Goal: Information Seeking & Learning: Learn about a topic

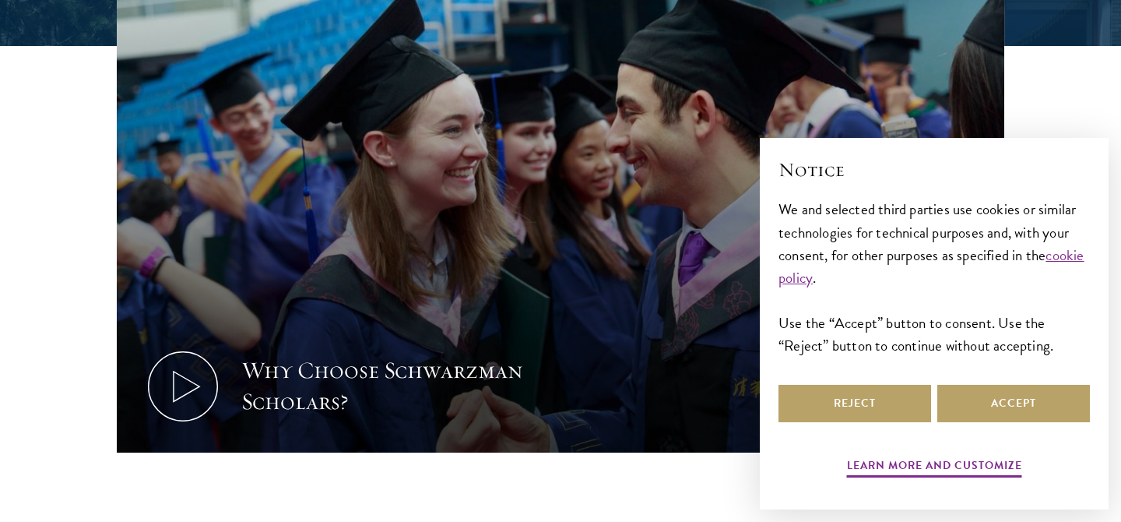
scroll to position [540, 0]
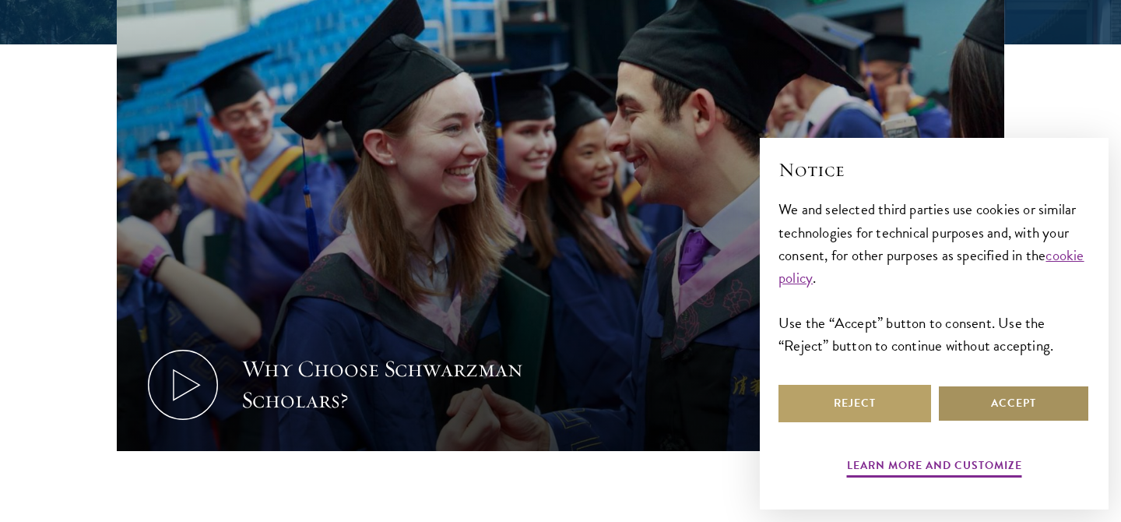
click at [1018, 410] on button "Accept" at bounding box center [1014, 403] width 153 height 37
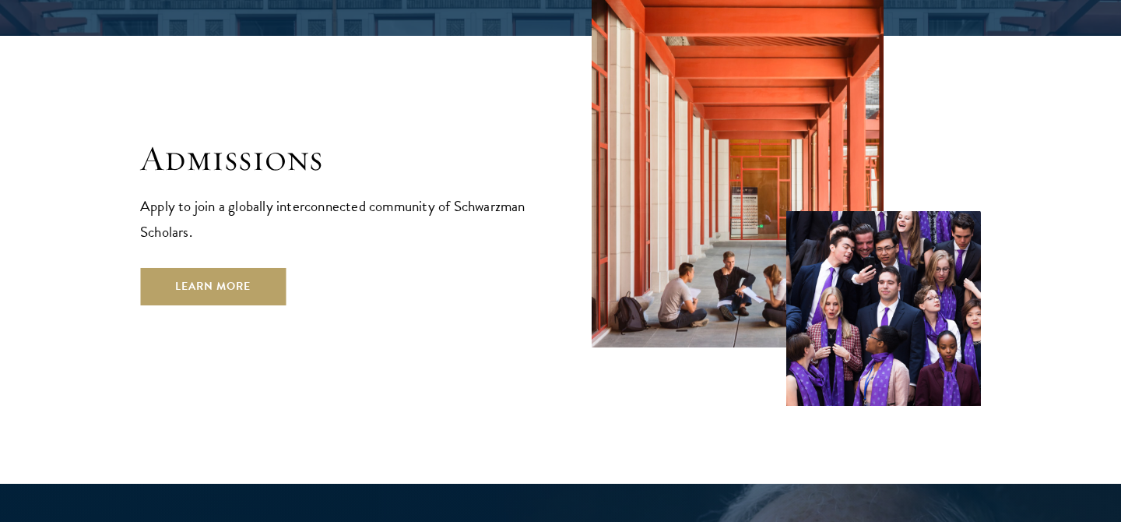
scroll to position [2572, 0]
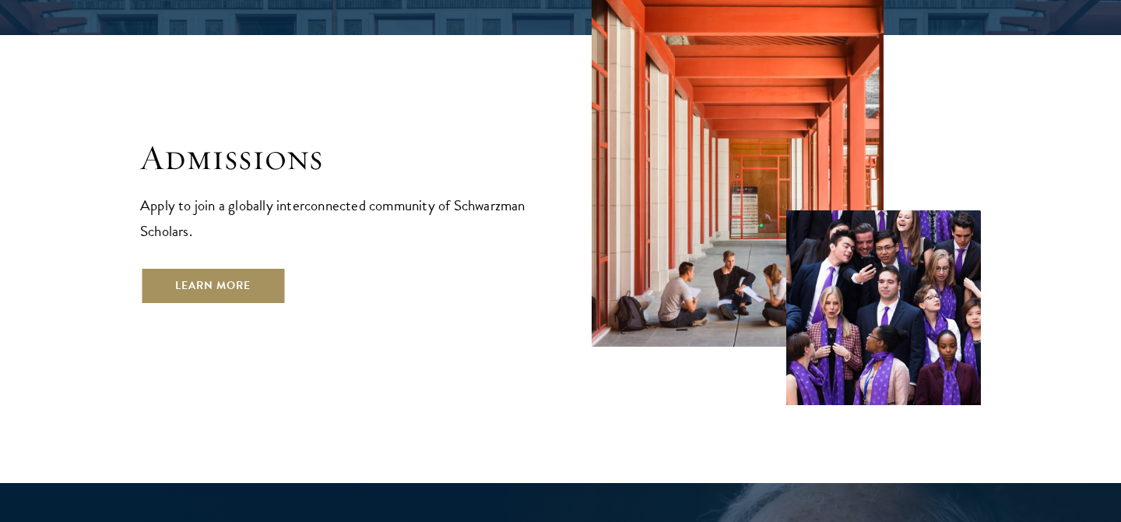
click at [234, 267] on link "Learn More" at bounding box center [213, 285] width 146 height 37
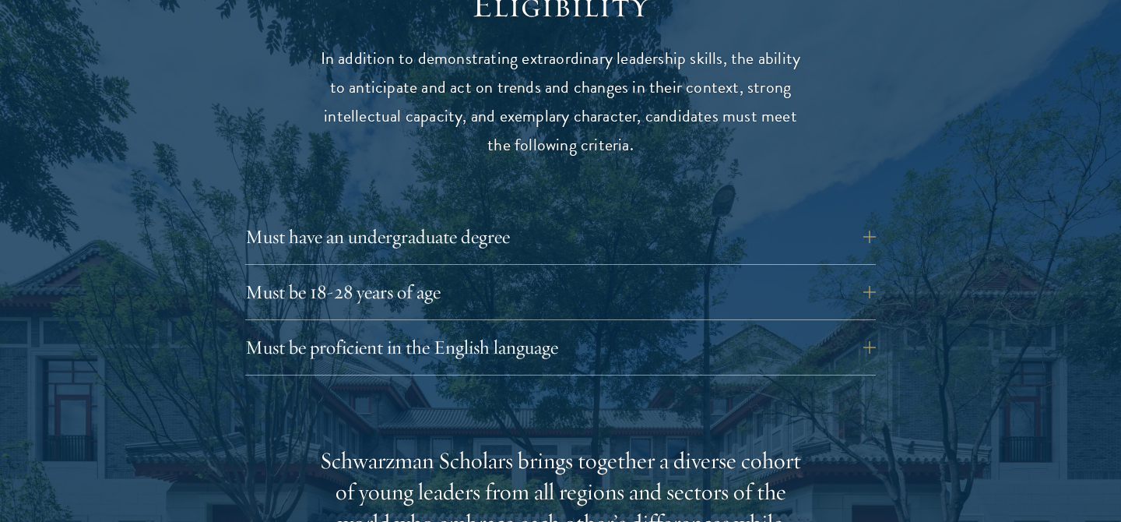
scroll to position [2097, 0]
click at [384, 217] on button "Must have an undergraduate degree" at bounding box center [572, 235] width 631 height 37
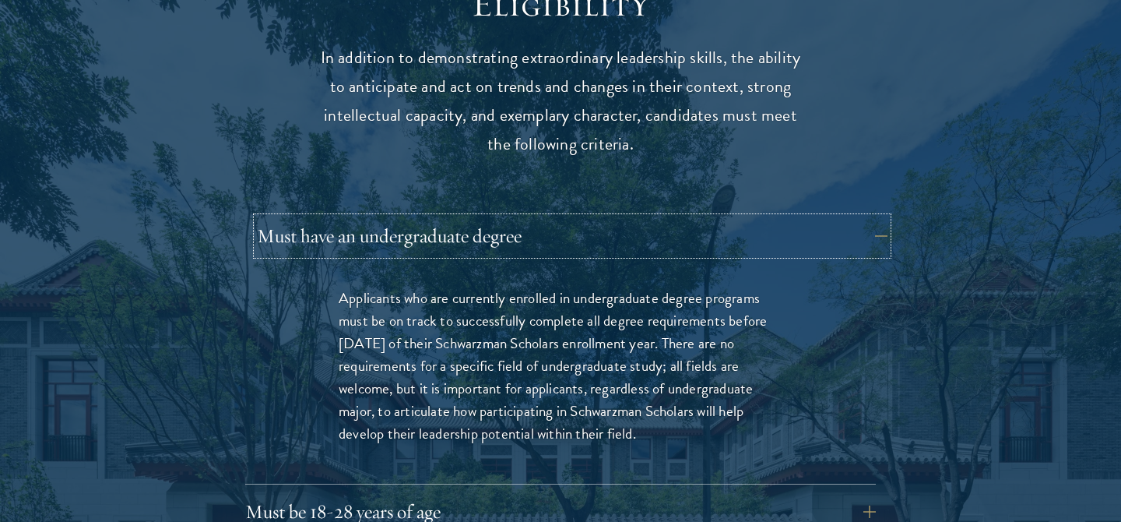
click at [383, 217] on button "Must have an undergraduate degree" at bounding box center [572, 235] width 631 height 37
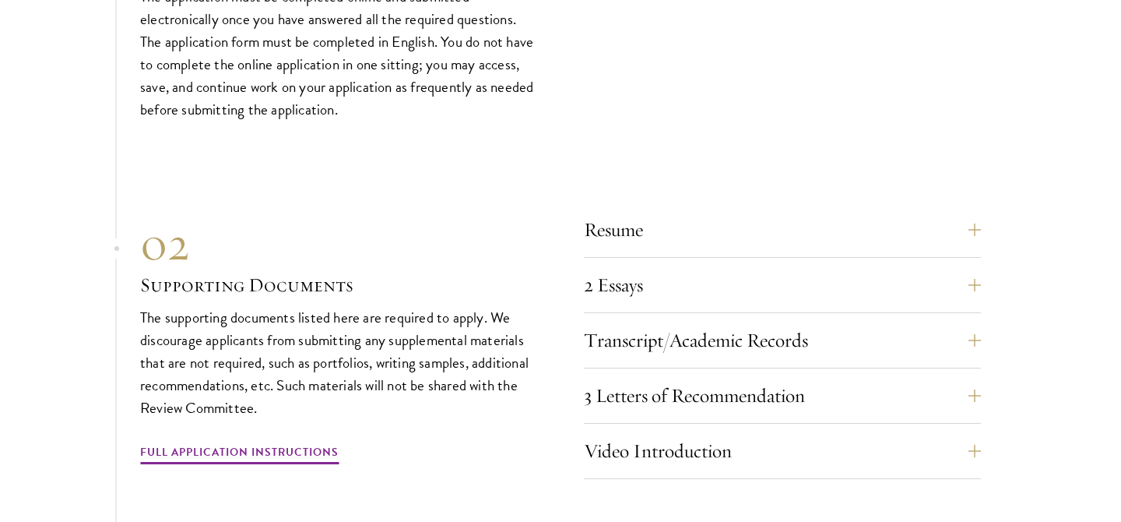
scroll to position [4842, 0]
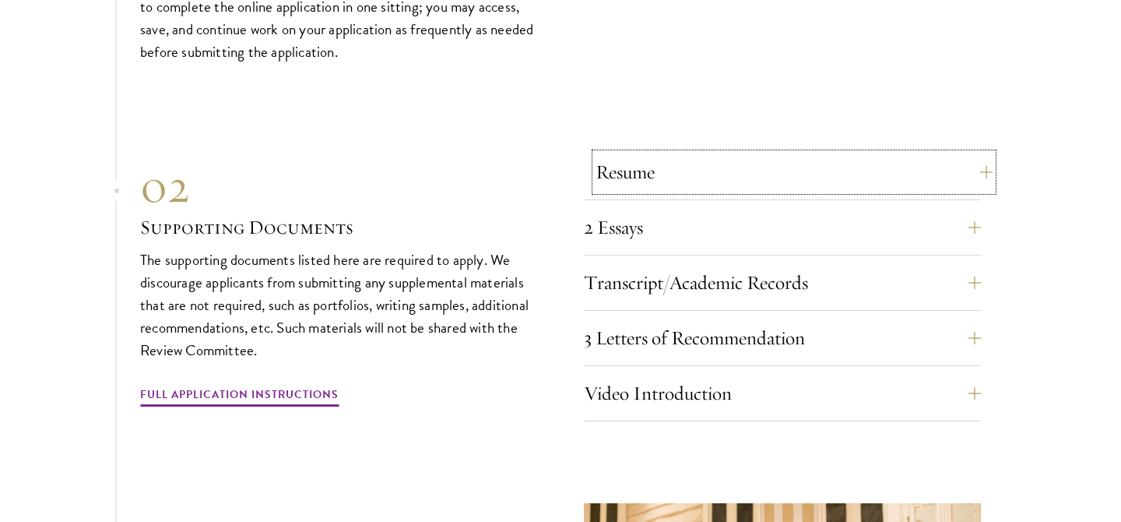
click at [692, 153] on button "Resume" at bounding box center [794, 171] width 397 height 37
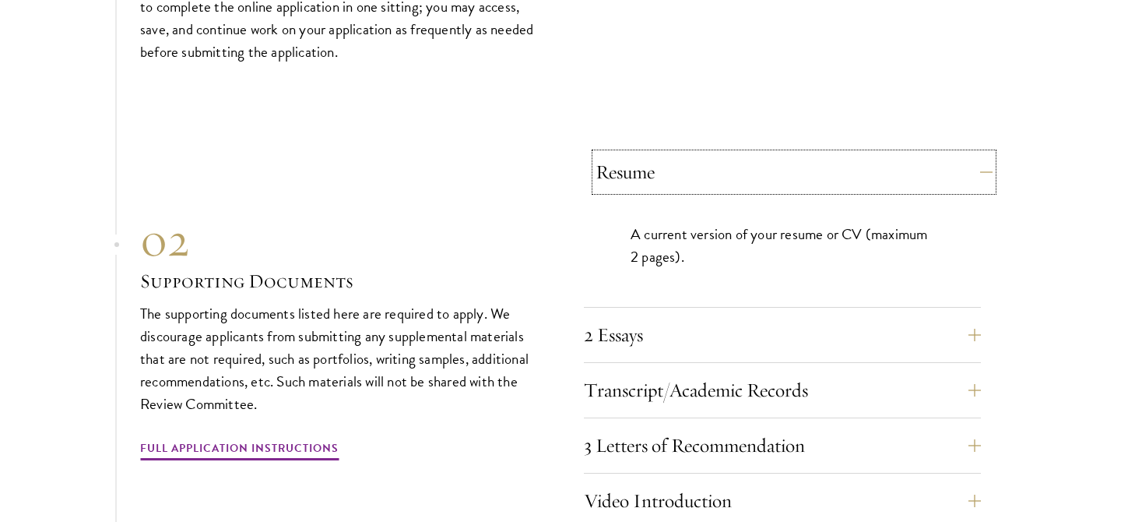
click at [692, 153] on button "Resume" at bounding box center [794, 171] width 397 height 37
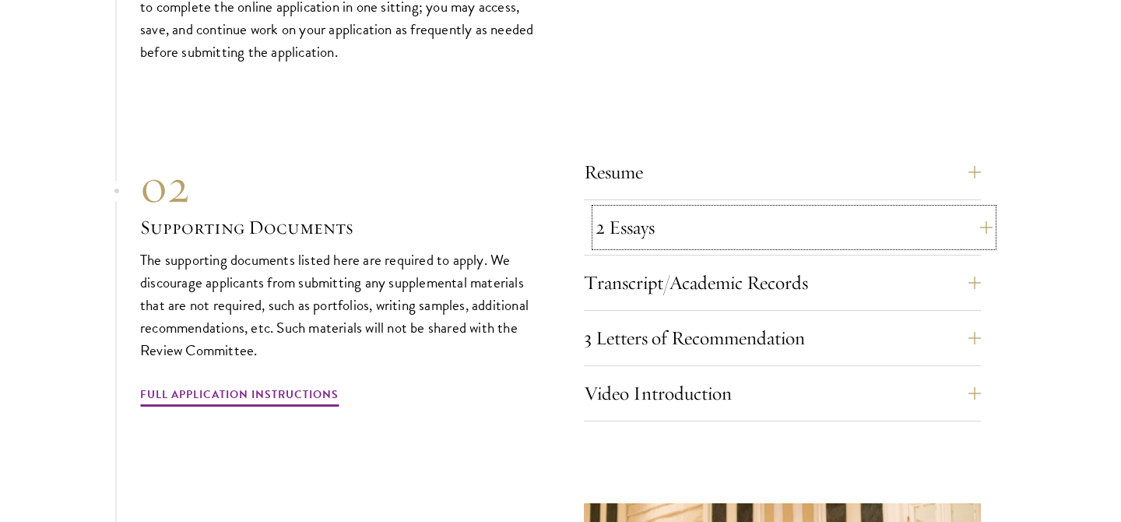
click at [686, 210] on button "2 Essays" at bounding box center [794, 227] width 397 height 37
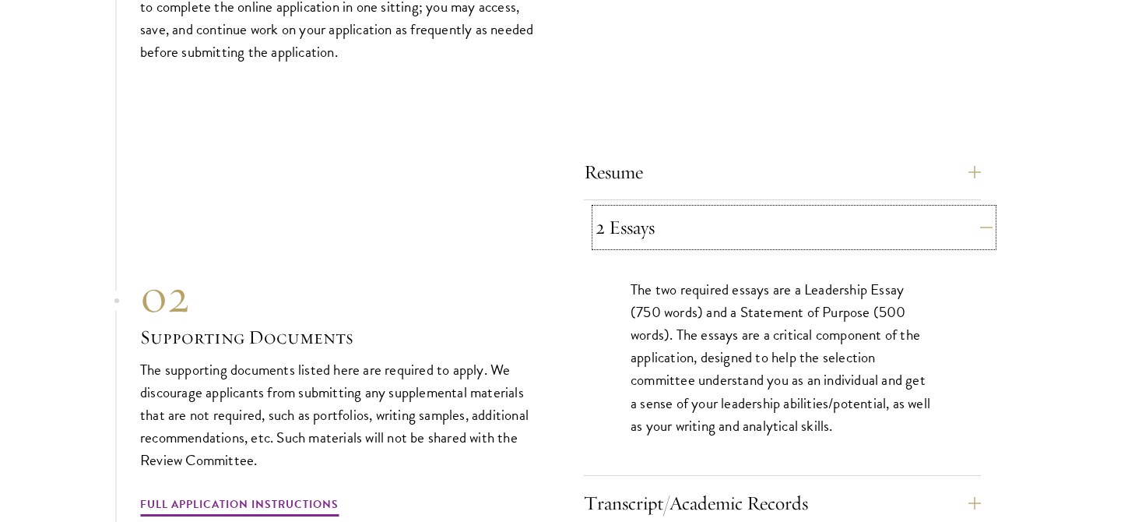
click at [687, 209] on button "2 Essays" at bounding box center [794, 227] width 397 height 37
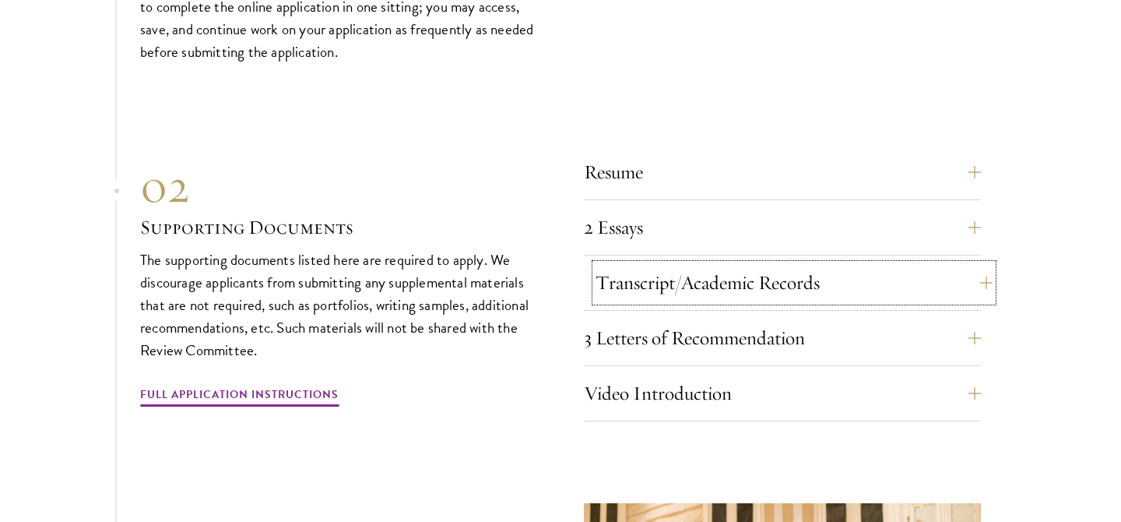
click at [676, 264] on button "Transcript/Academic Records" at bounding box center [794, 282] width 397 height 37
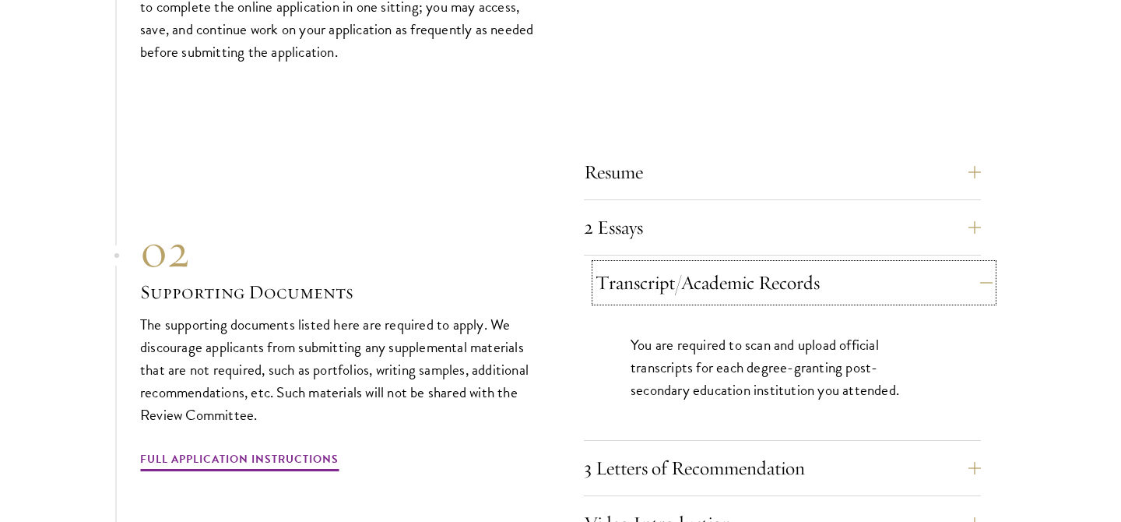
click at [676, 264] on button "Transcript/Academic Records" at bounding box center [794, 282] width 397 height 37
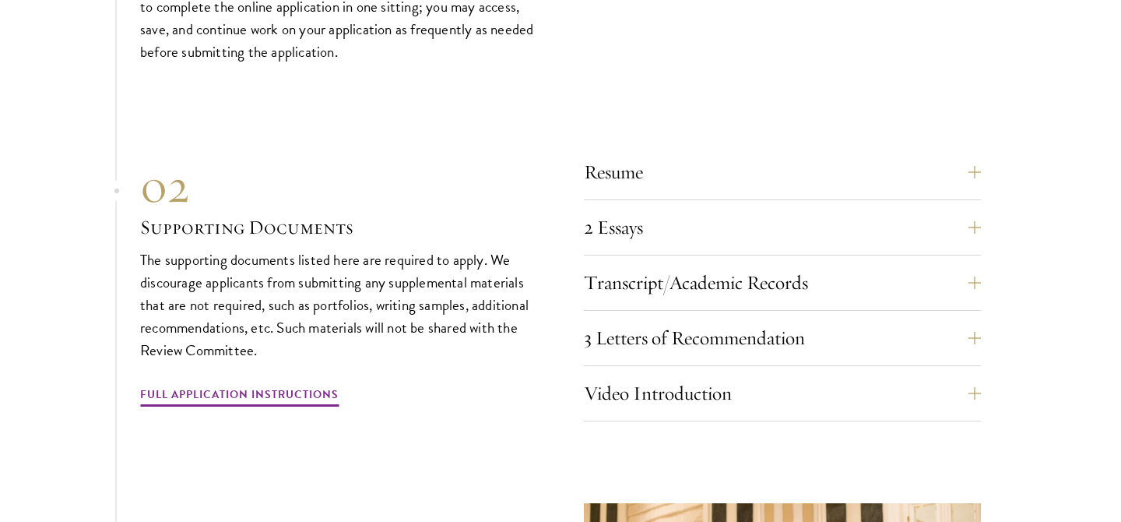
click at [676, 332] on div "3 Letters of Recommendation Recommenders should know you well and be able to sp…" at bounding box center [782, 342] width 397 height 47
click at [676, 326] on div "3 Letters of Recommendation Recommenders should know you well and be able to sp…" at bounding box center [782, 342] width 397 height 47
click at [675, 319] on button "3 Letters of Recommendation" at bounding box center [794, 337] width 397 height 37
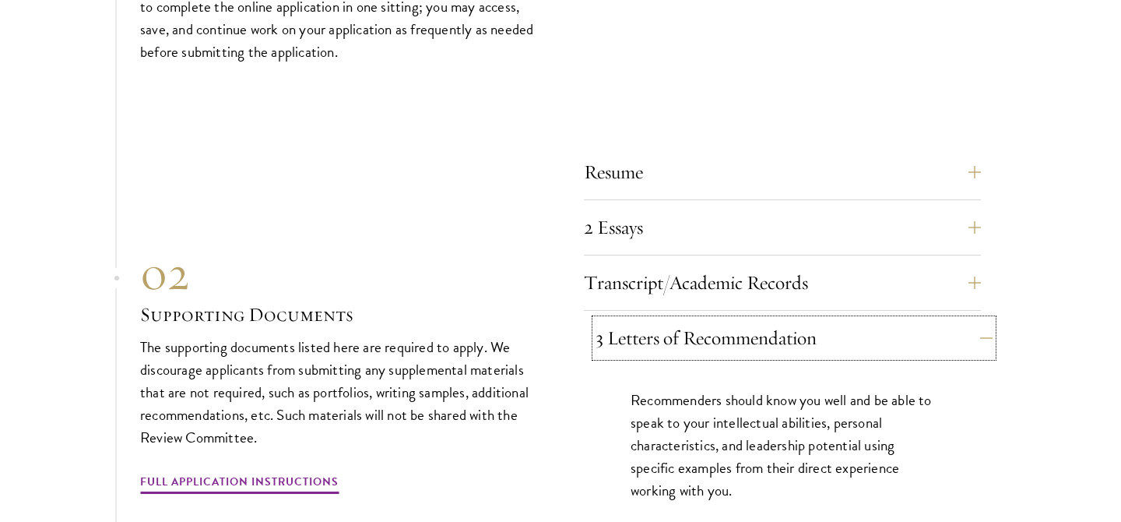
click at [674, 319] on button "3 Letters of Recommendation" at bounding box center [794, 337] width 397 height 37
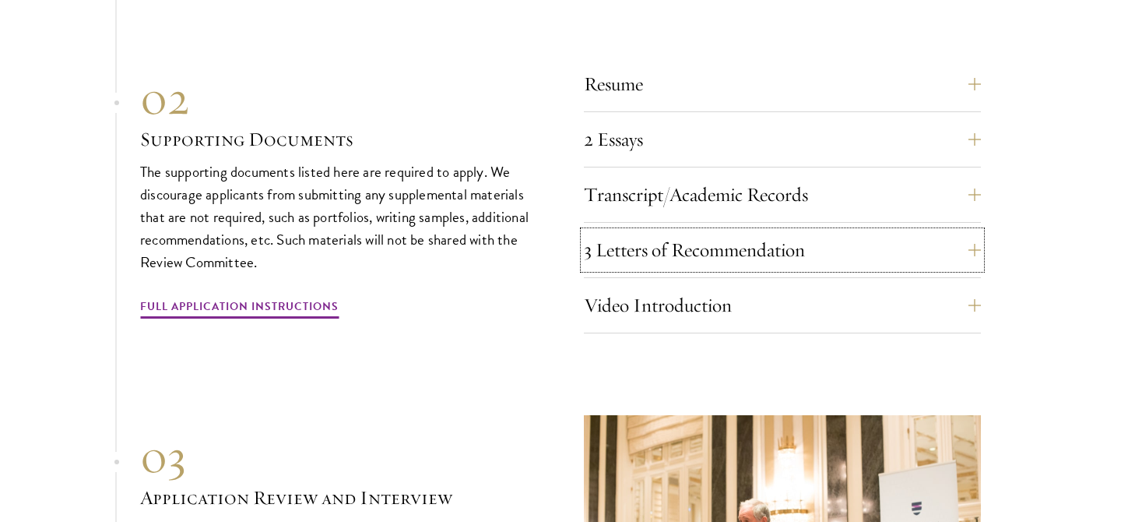
scroll to position [4959, 0]
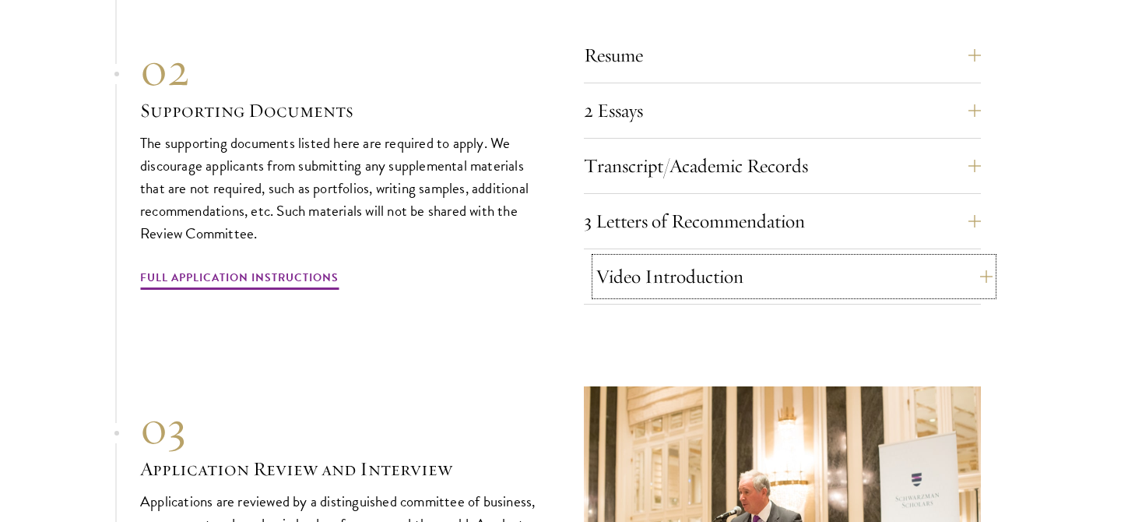
click at [653, 258] on button "Video Introduction" at bounding box center [794, 276] width 397 height 37
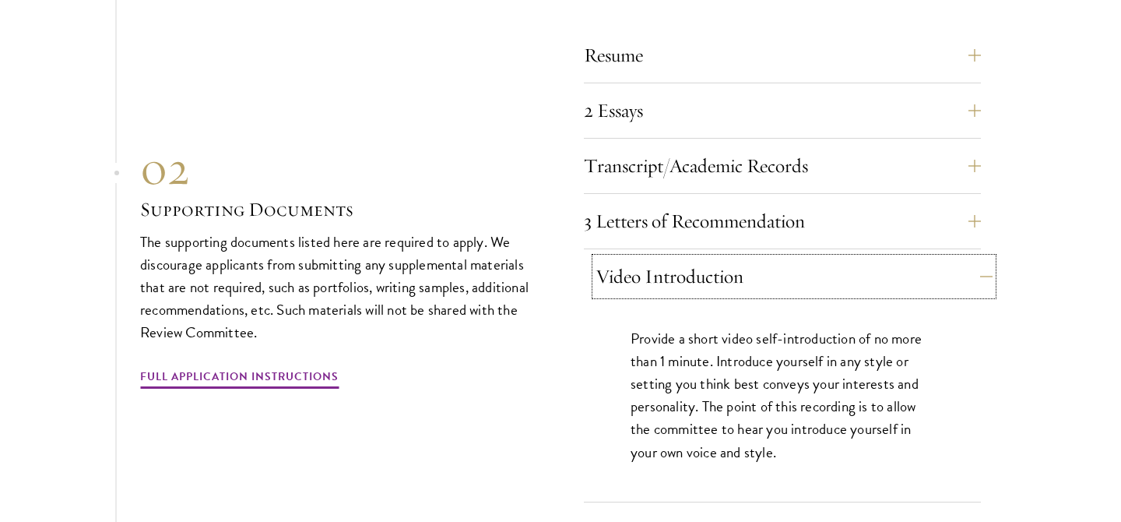
click at [653, 258] on button "Video Introduction" at bounding box center [794, 276] width 397 height 37
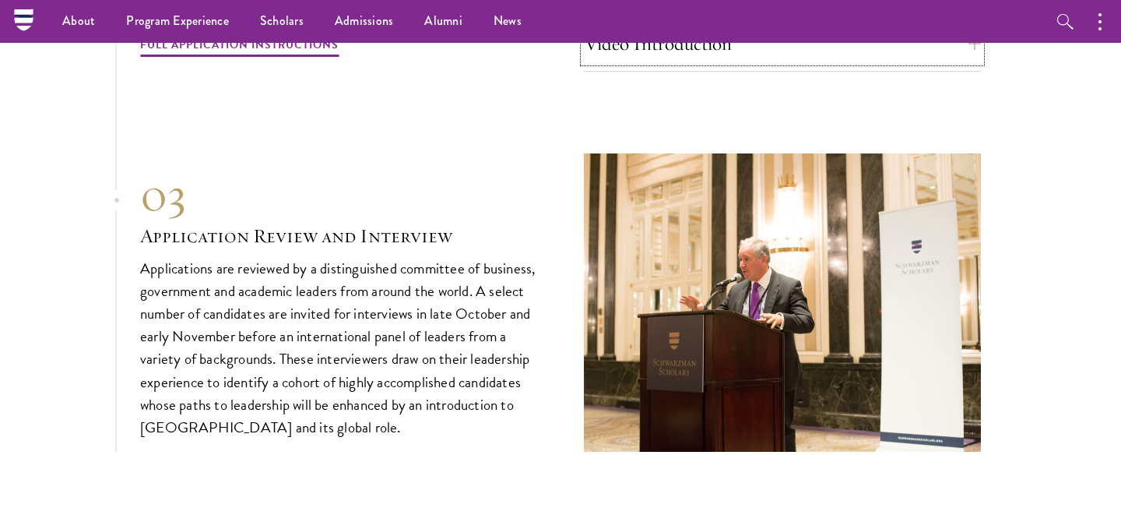
scroll to position [5064, 0]
